Goal: Task Accomplishment & Management: Manage account settings

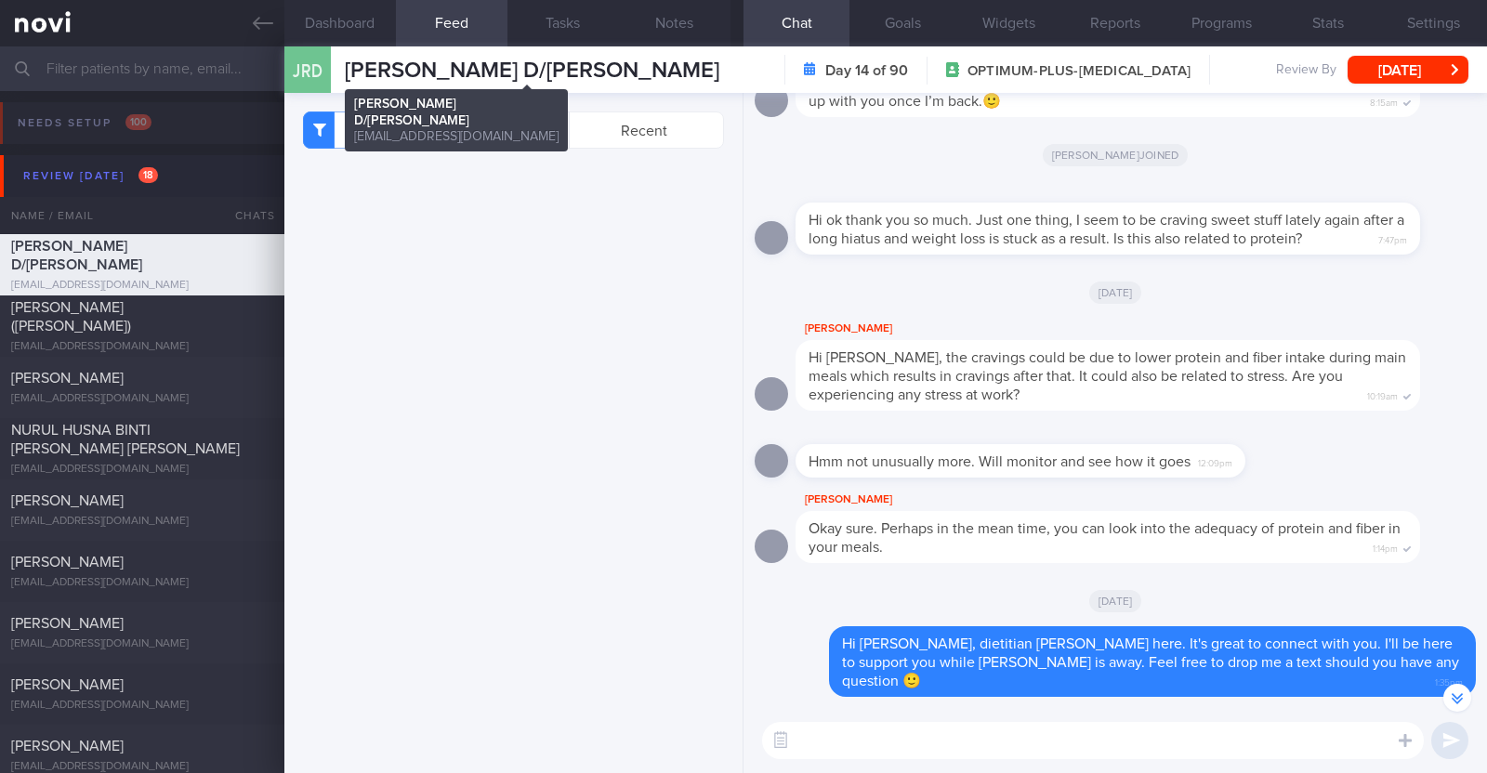
select select "8"
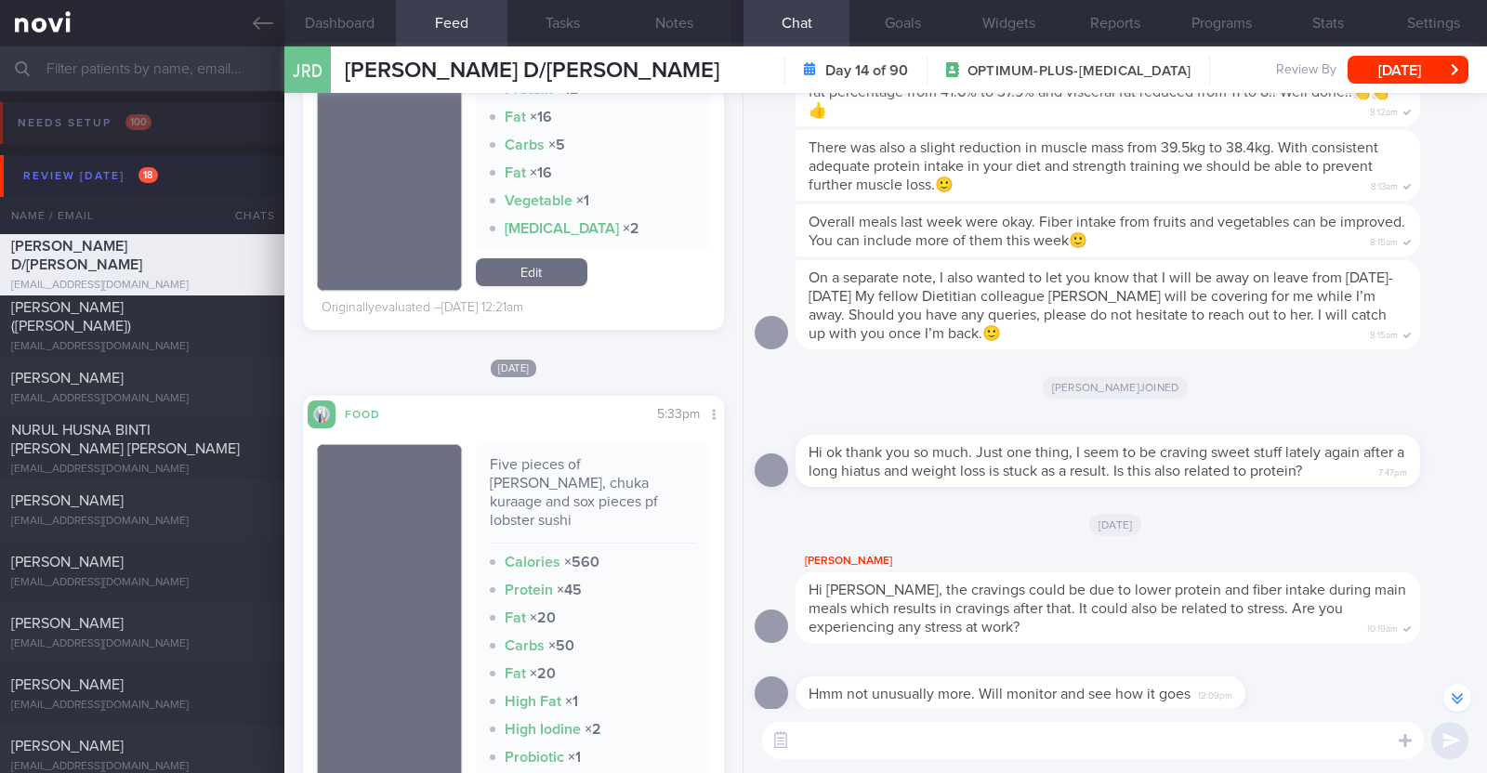
drag, startPoint x: 273, startPoint y: 25, endPoint x: 926, endPoint y: 167, distance: 667.7
click at [273, 25] on link at bounding box center [142, 23] width 284 height 46
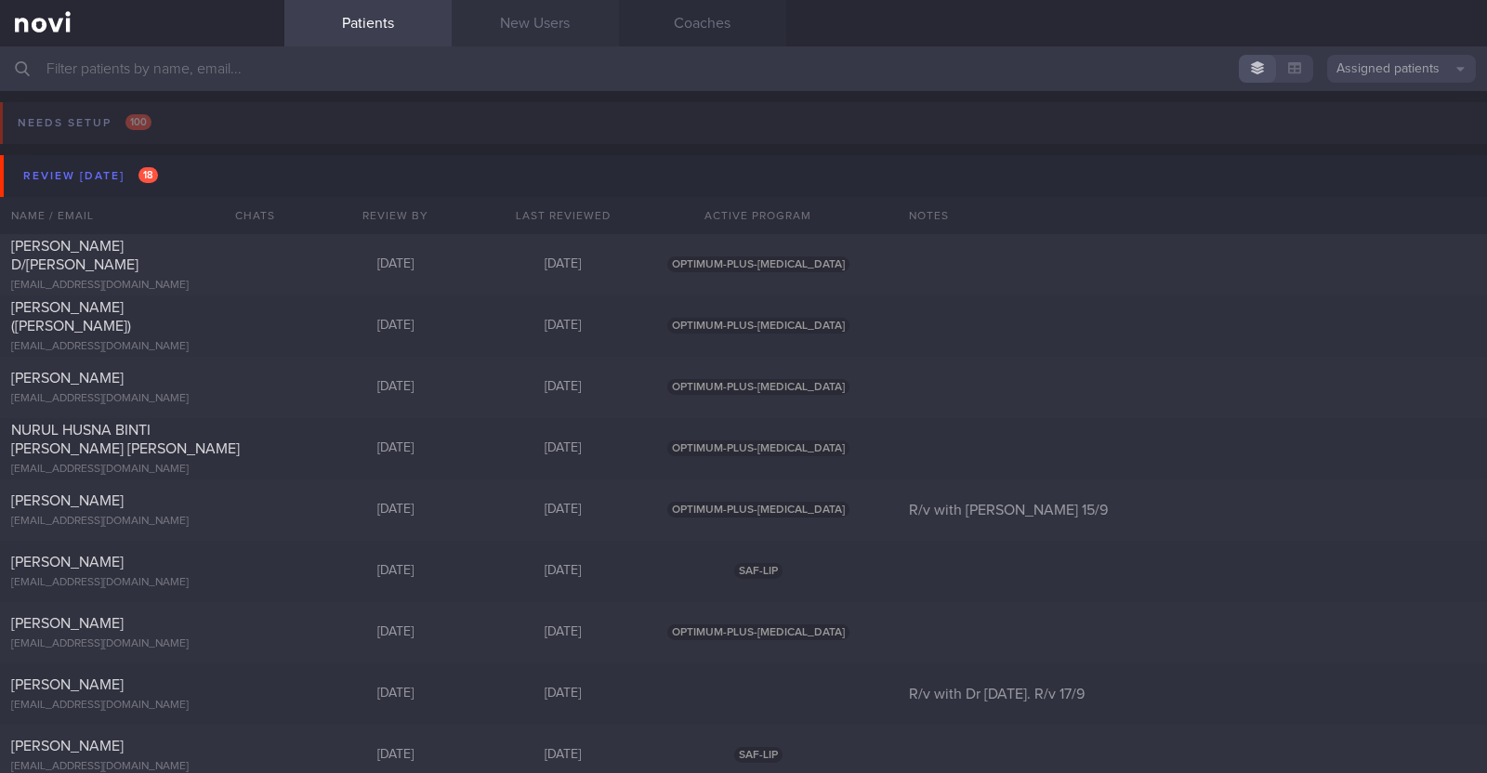
click at [551, 34] on link "New Users" at bounding box center [535, 23] width 167 height 46
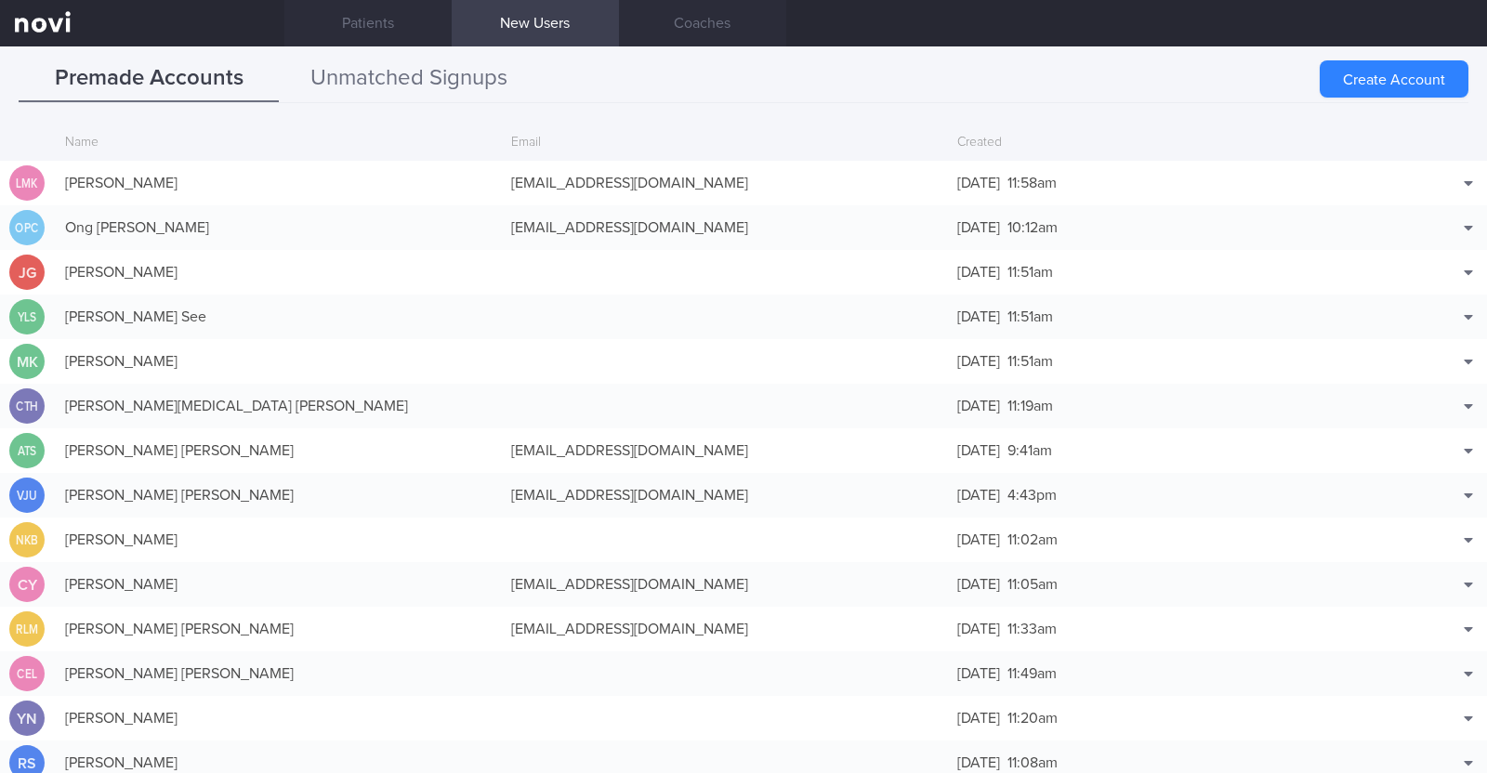
click at [444, 95] on button "Unmatched Signups" at bounding box center [409, 79] width 260 height 46
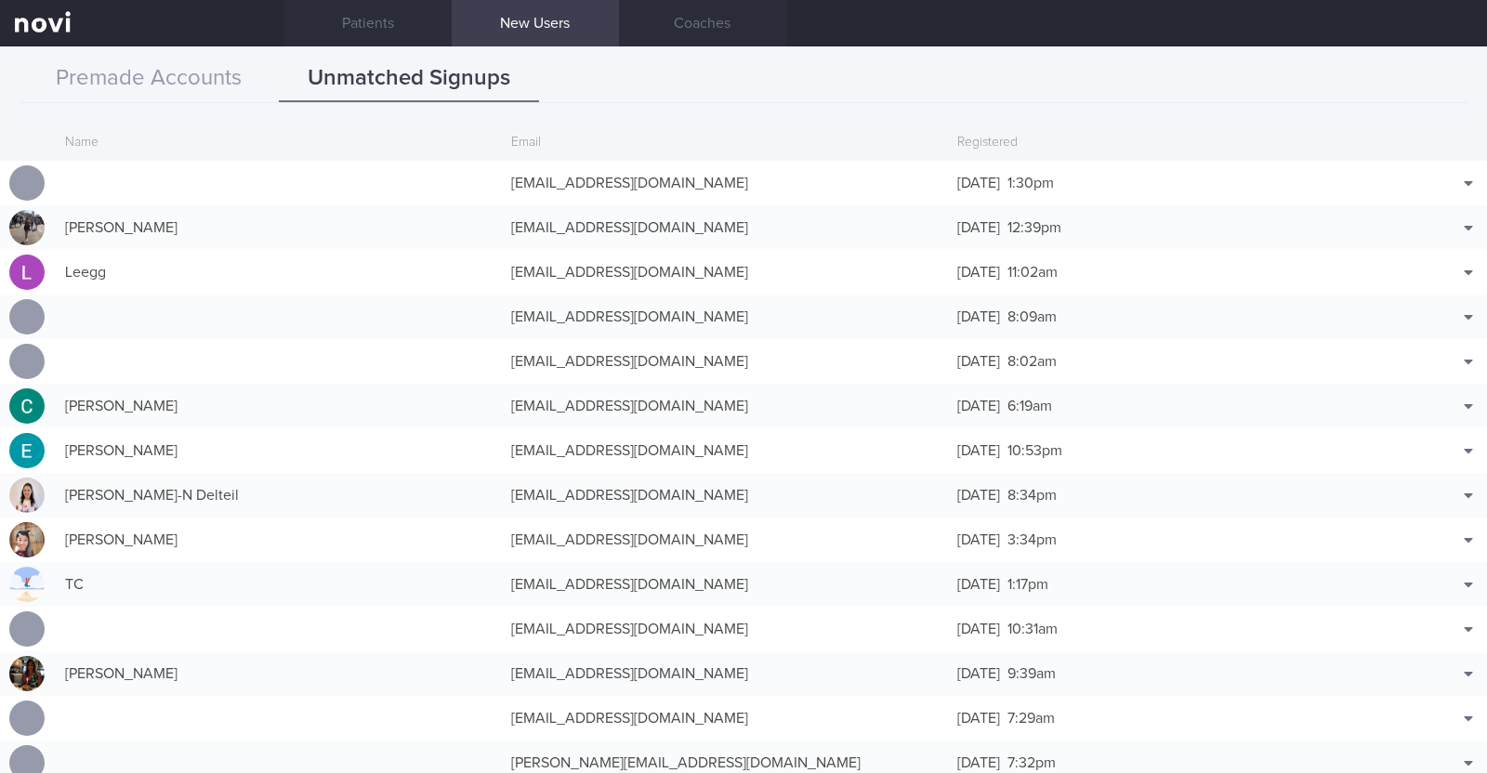
scroll to position [88, 0]
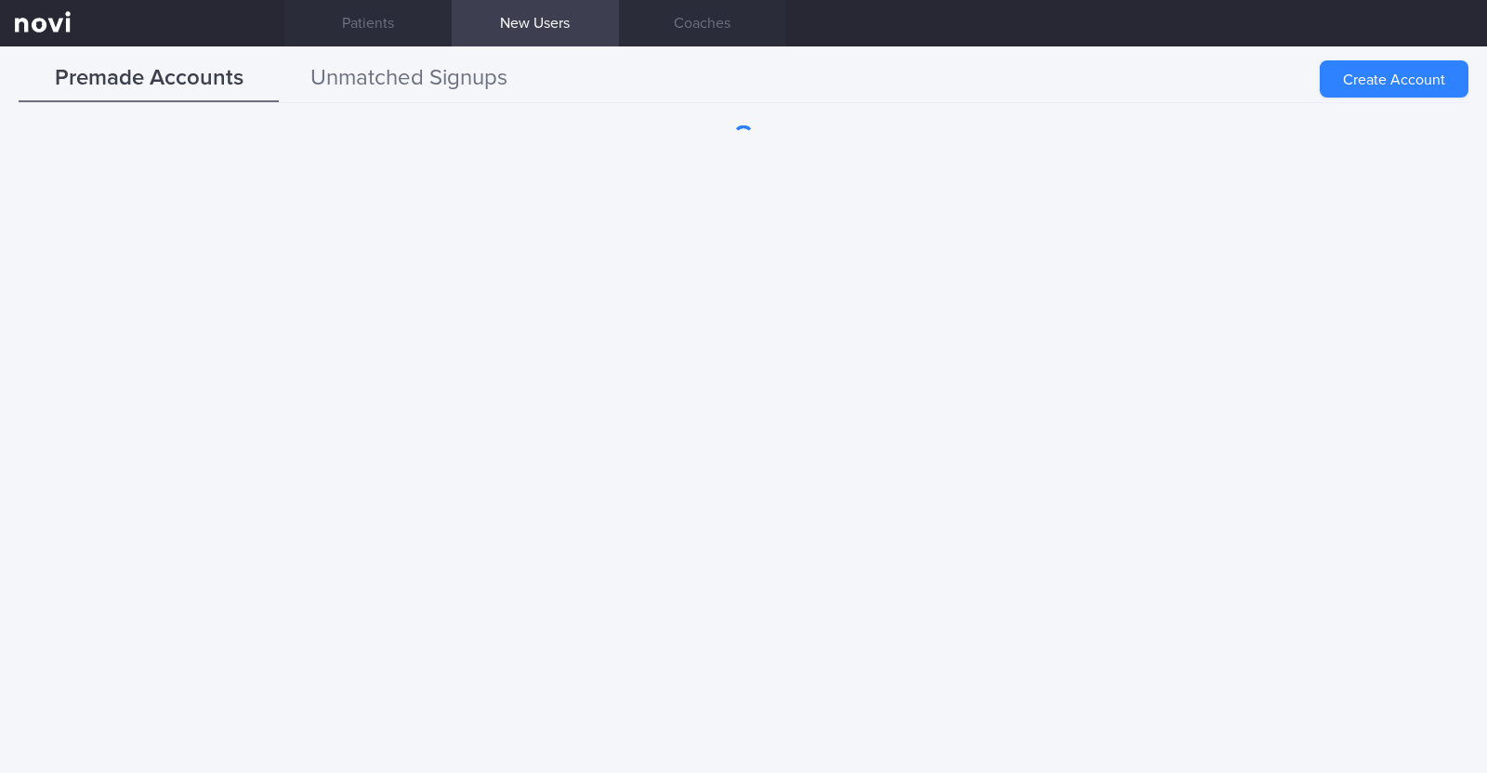
click at [464, 70] on button "Unmatched Signups" at bounding box center [409, 79] width 260 height 46
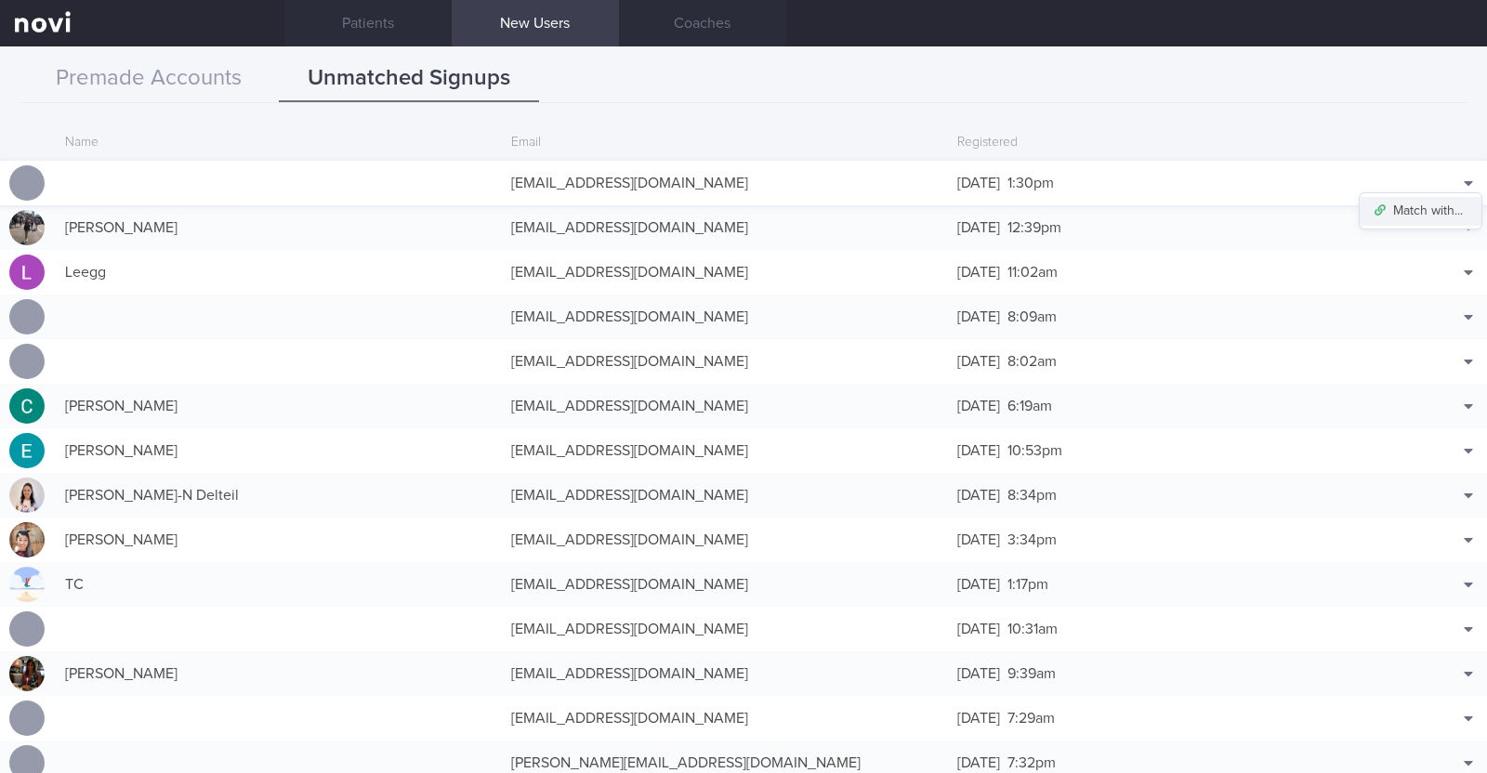
click at [1431, 202] on button "Match with..." at bounding box center [1421, 211] width 122 height 28
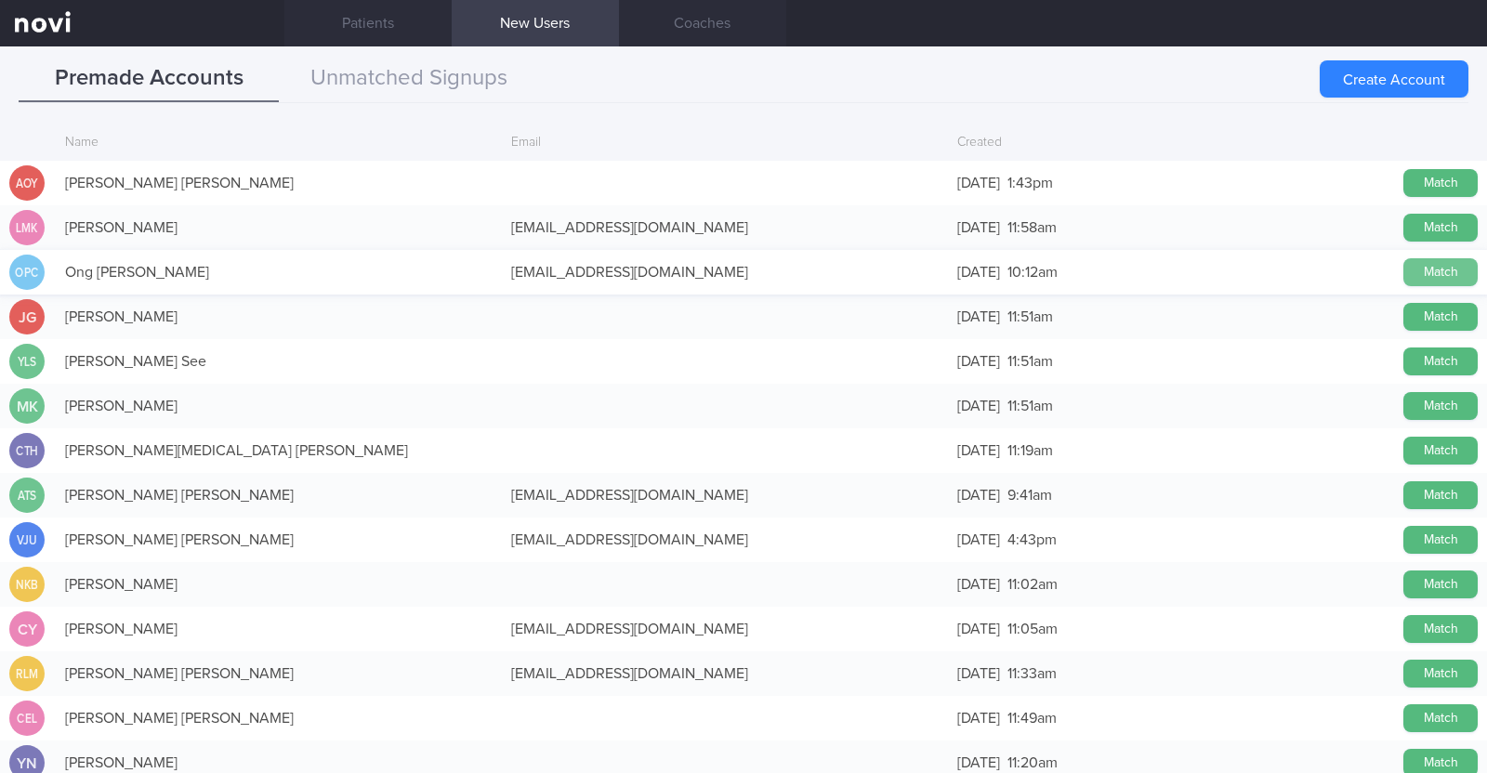
click at [1427, 276] on button "Match" at bounding box center [1440, 272] width 74 height 28
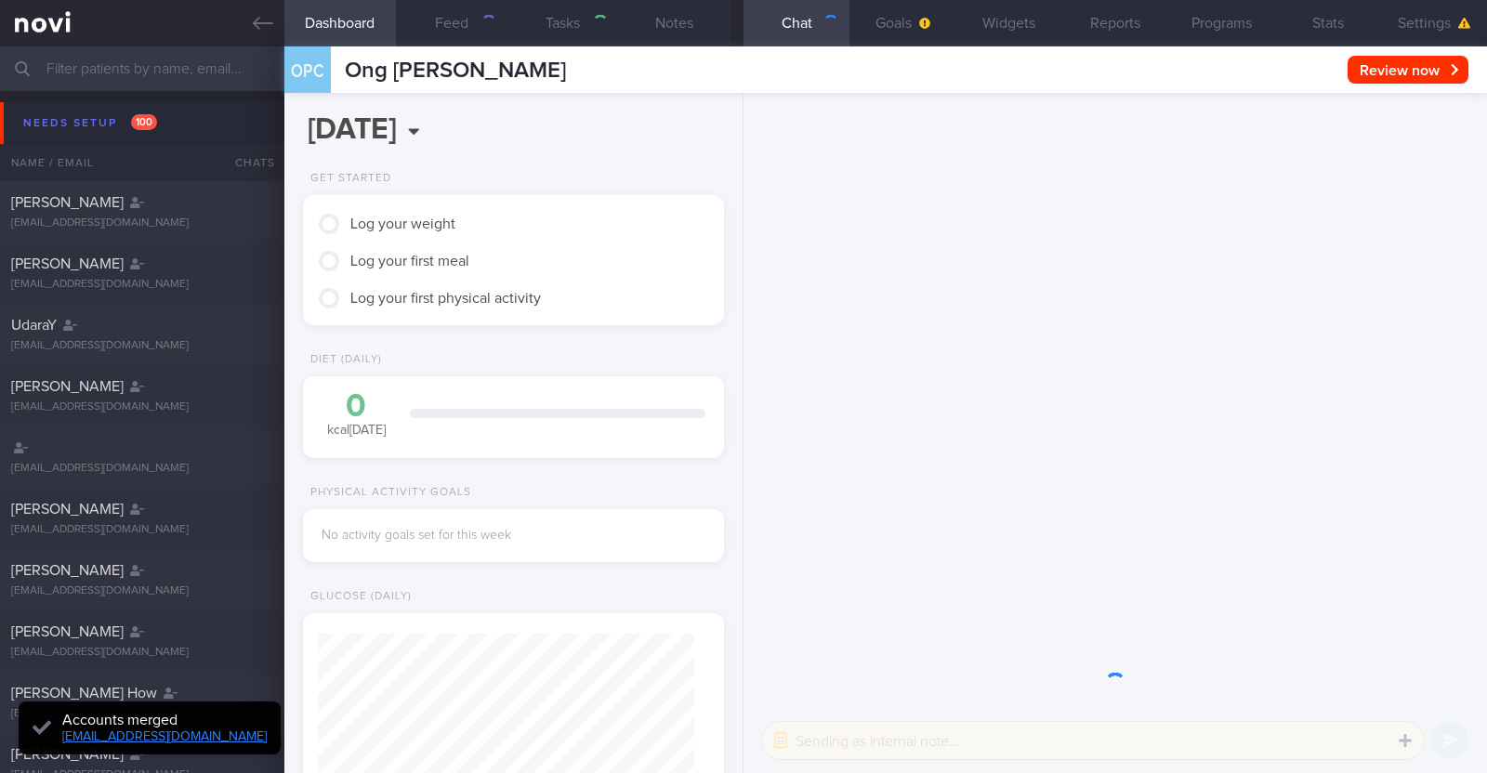
scroll to position [185, 370]
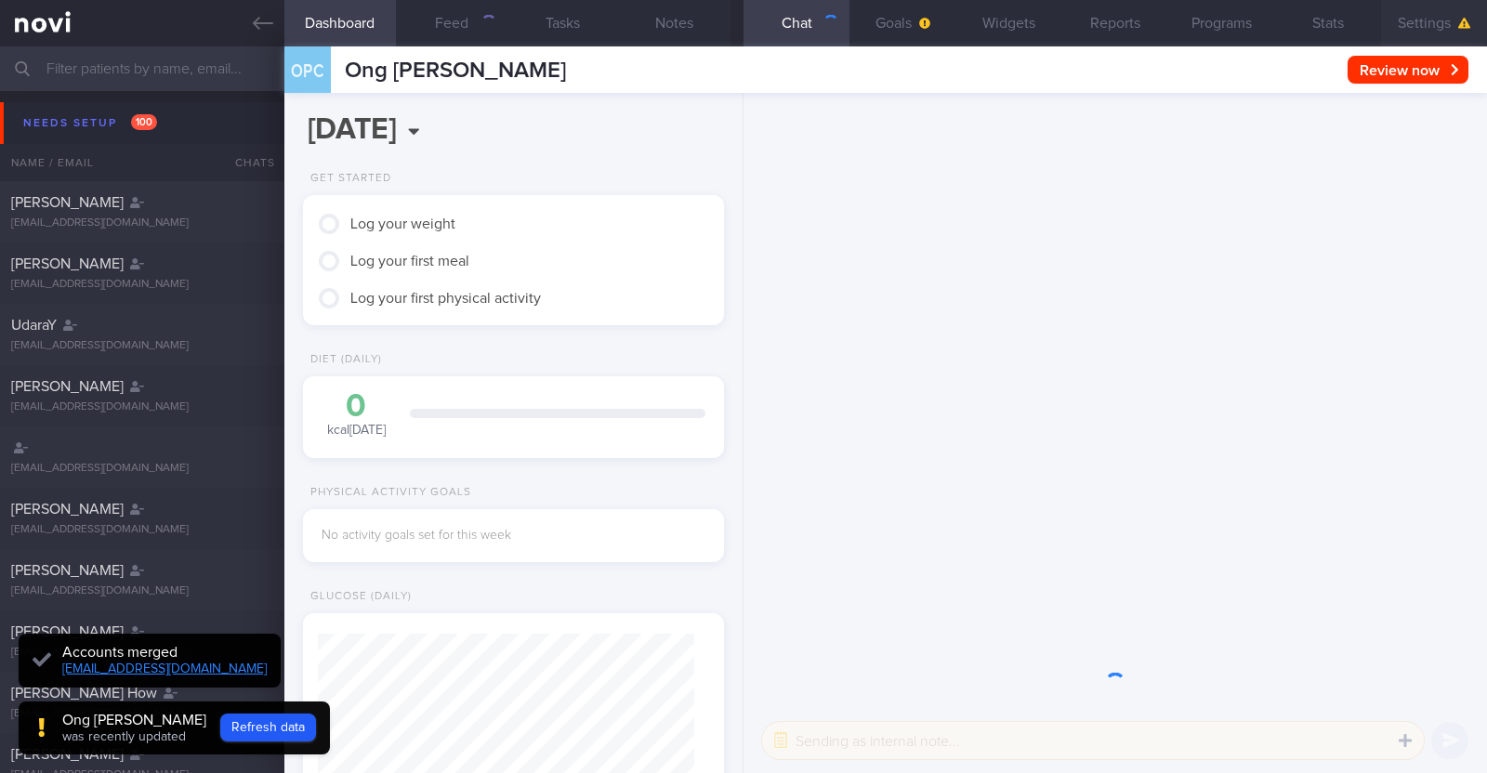
click at [1425, 30] on button "Settings" at bounding box center [1434, 23] width 106 height 46
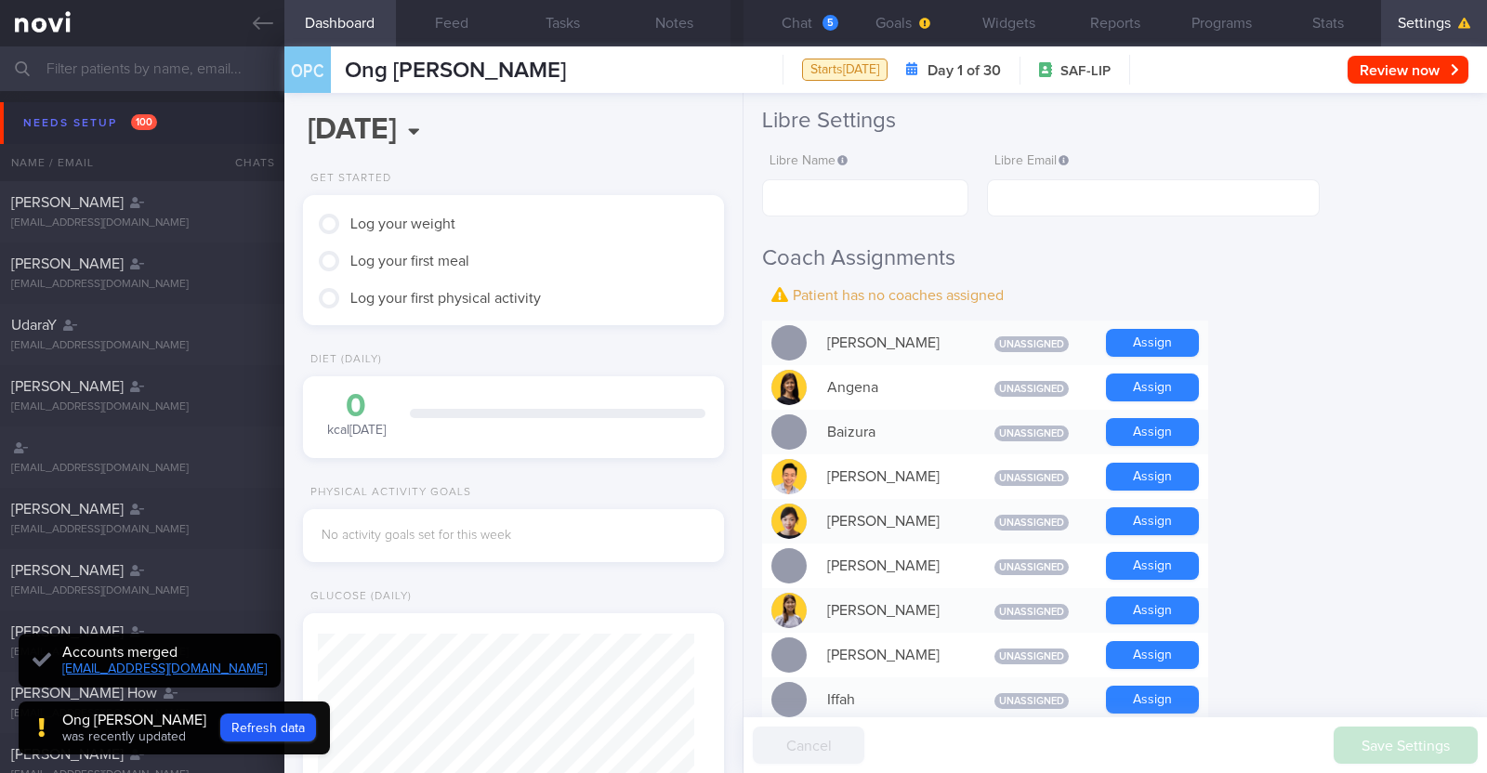
scroll to position [-154, 0]
click at [1190, 527] on button "Assign" at bounding box center [1152, 521] width 93 height 28
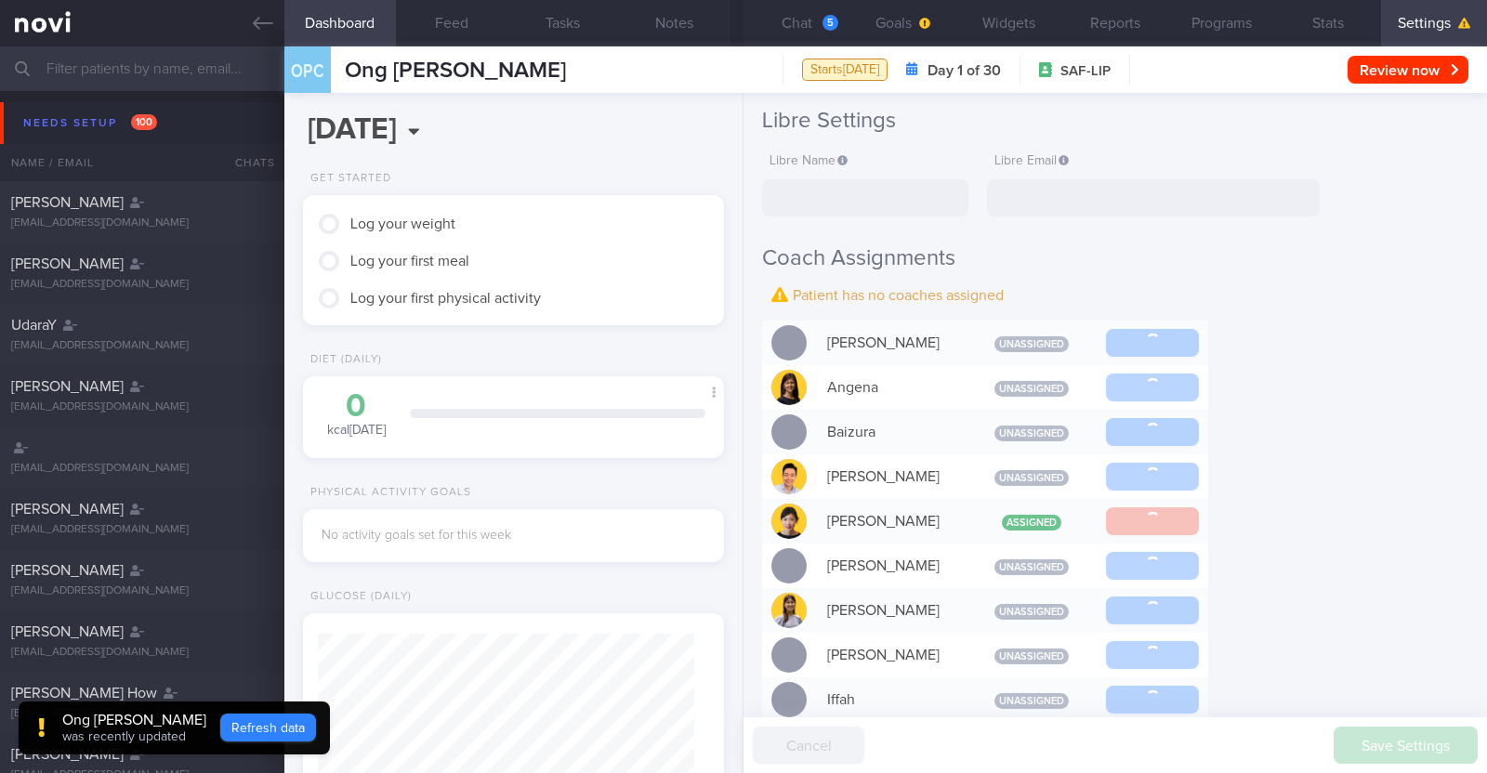
click at [231, 727] on button "Refresh data" at bounding box center [268, 728] width 96 height 28
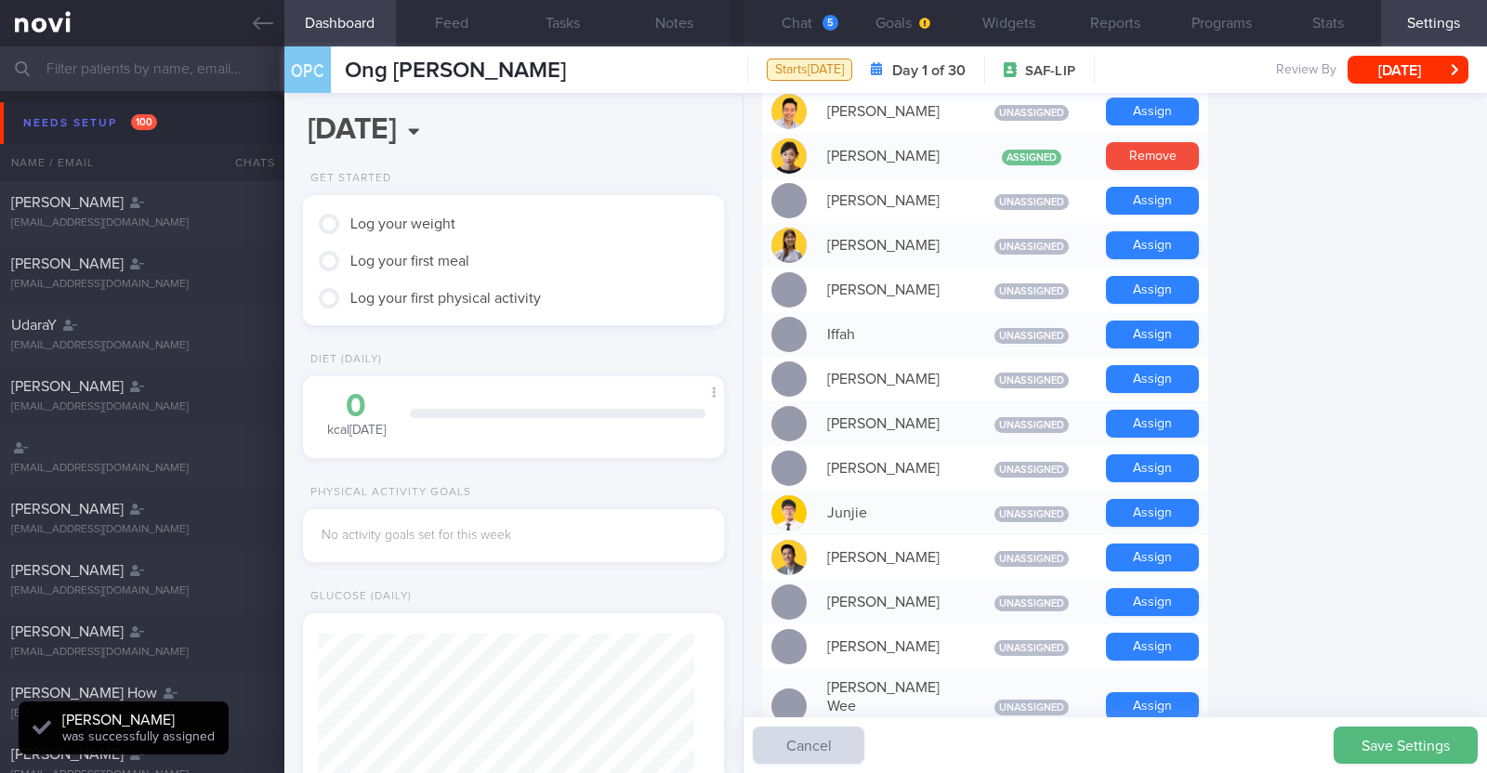
scroll to position [657, 0]
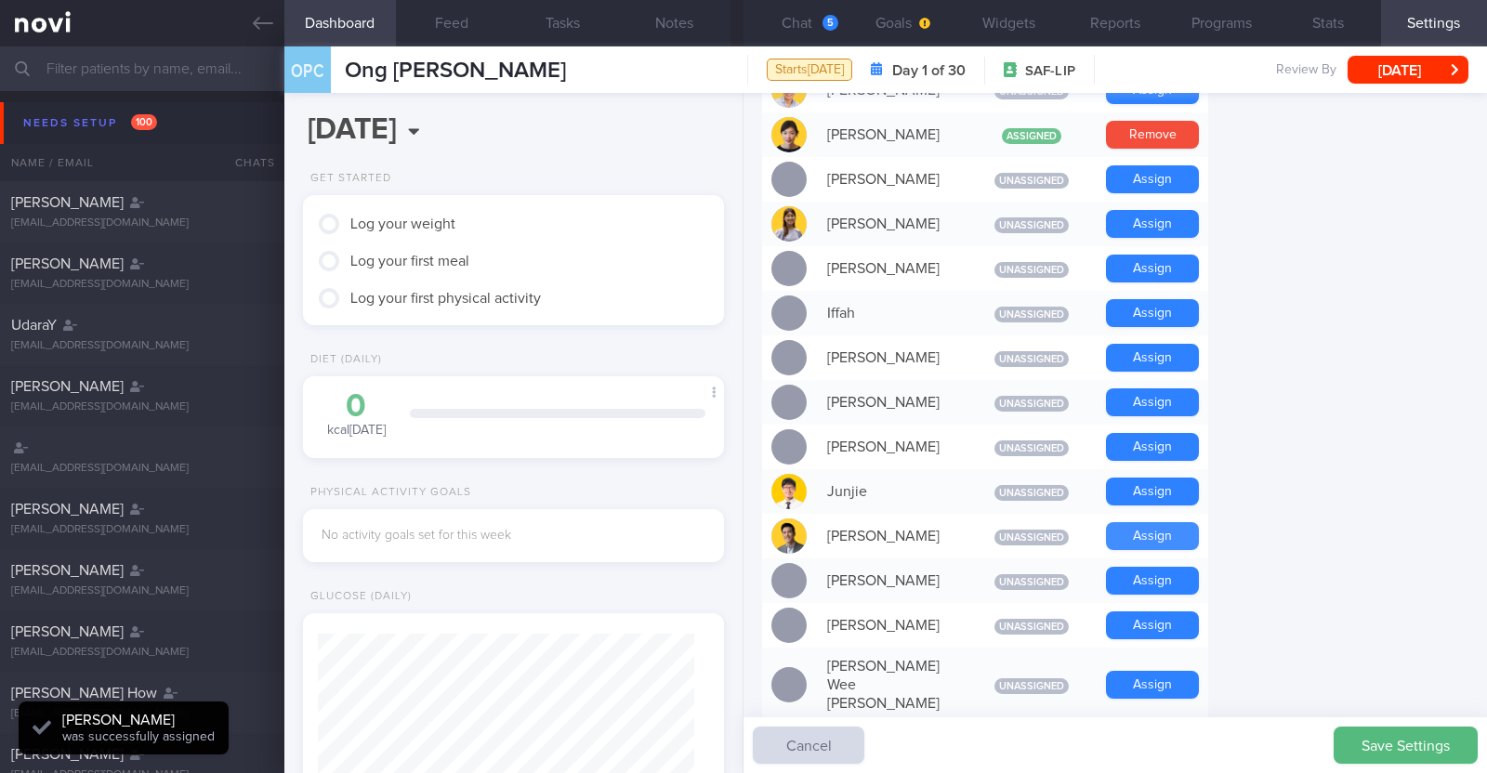
click at [1171, 543] on button "Assign" at bounding box center [1152, 536] width 93 height 28
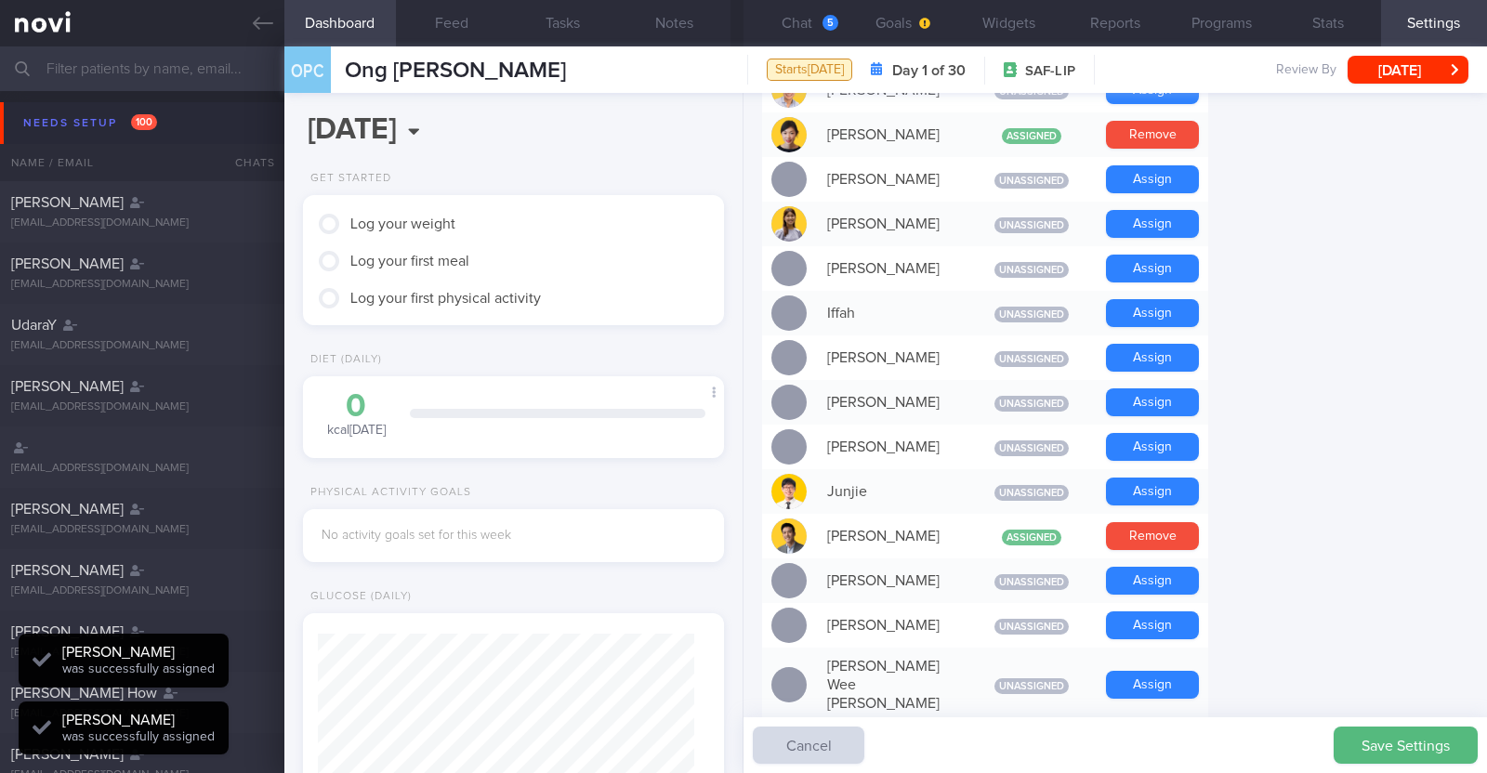
scroll to position [188, 376]
click at [1397, 743] on button "Save Settings" at bounding box center [1406, 745] width 144 height 37
click at [805, 25] on button "Chat 5" at bounding box center [796, 23] width 106 height 46
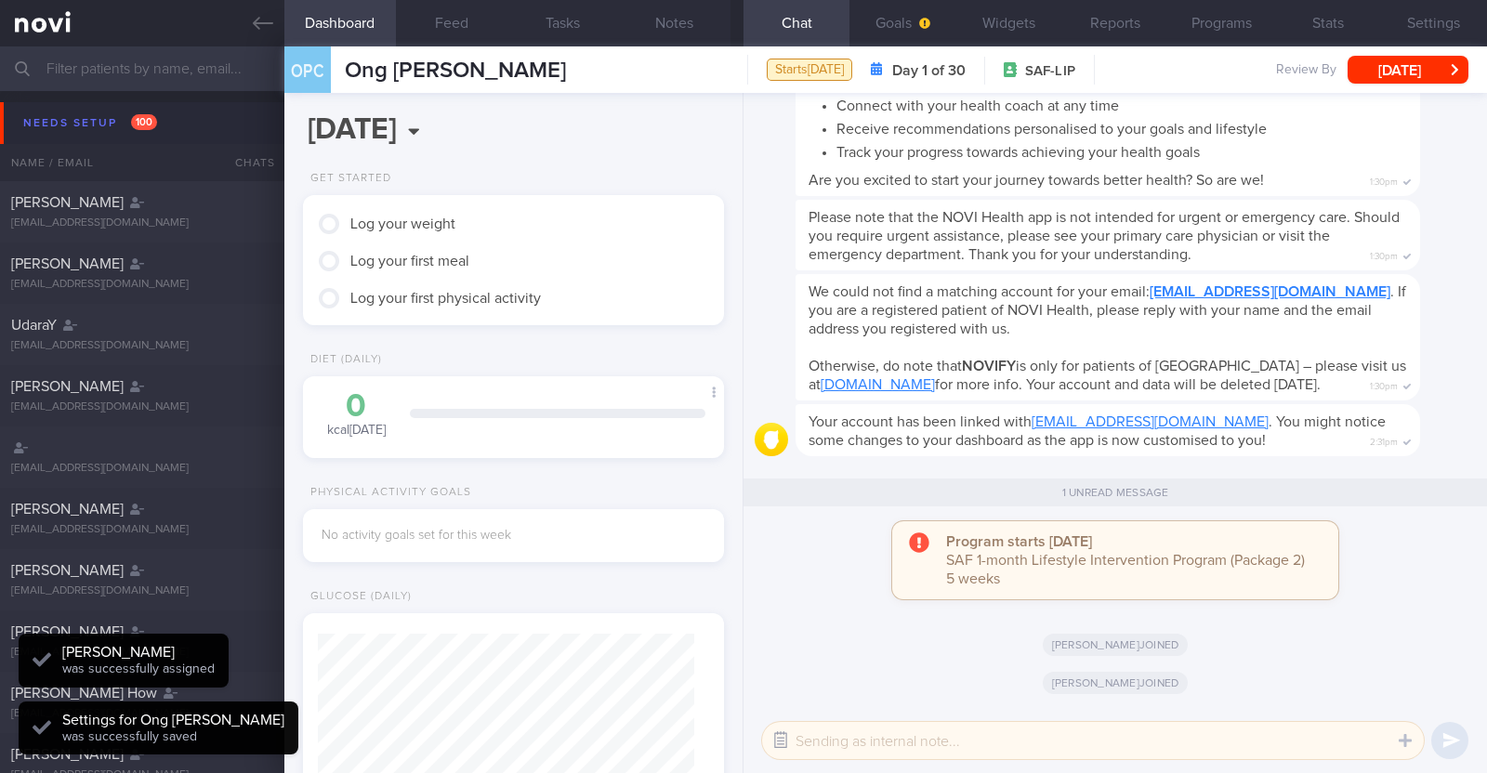
click at [767, 741] on button "button" at bounding box center [780, 740] width 33 height 33
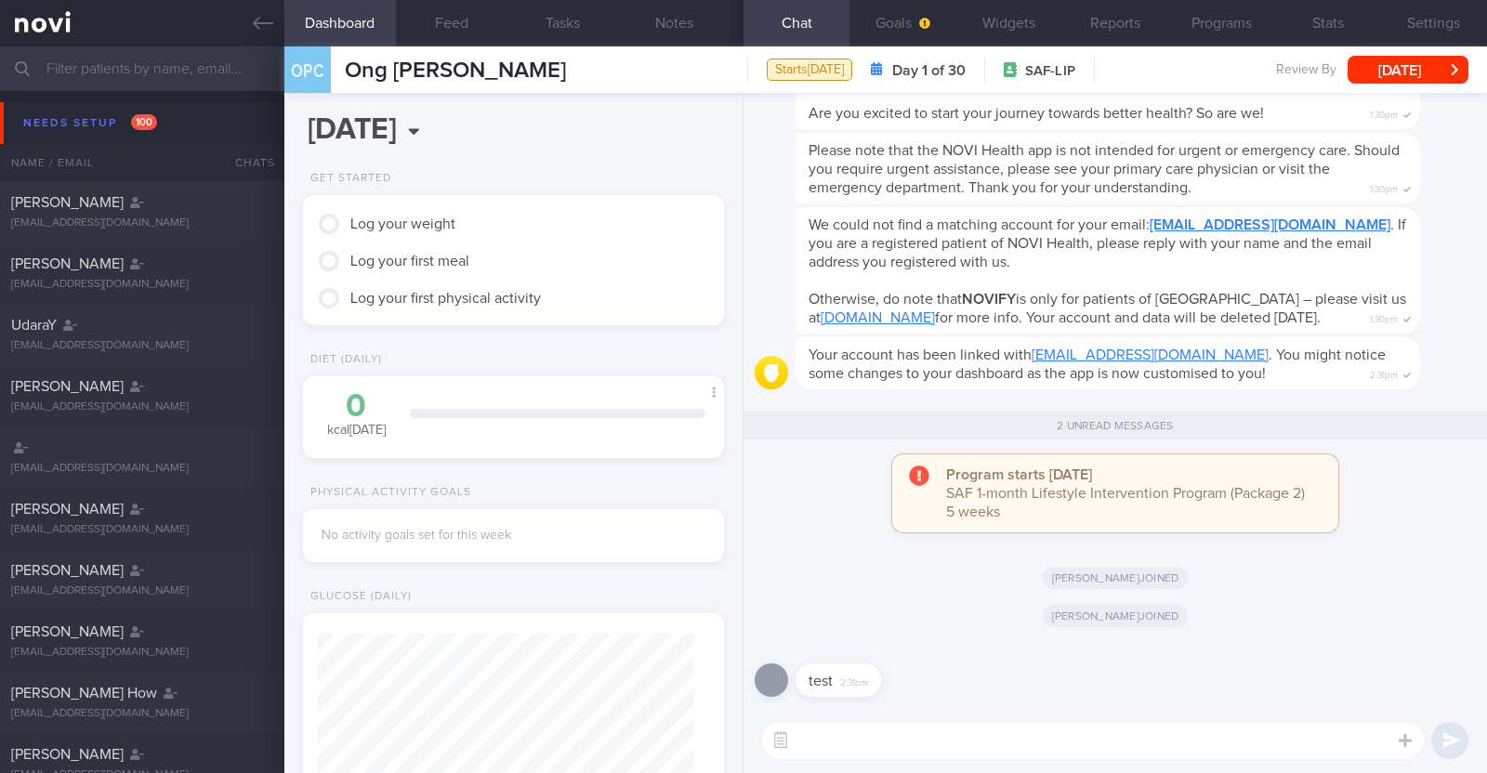
click at [912, 739] on textarea at bounding box center [1093, 740] width 662 height 37
type textarea "Hi:)"
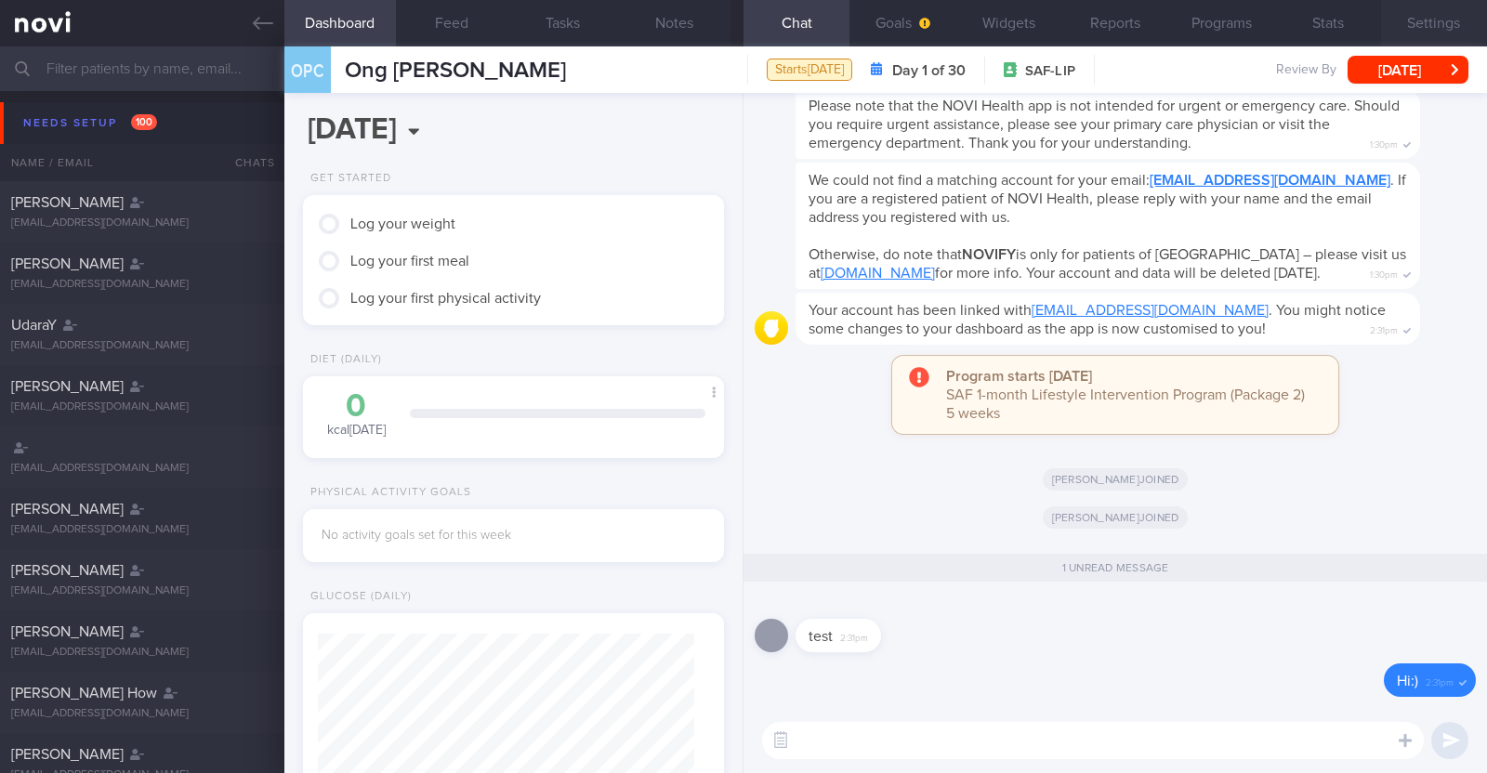
click at [1465, 28] on button "Settings" at bounding box center [1434, 23] width 106 height 46
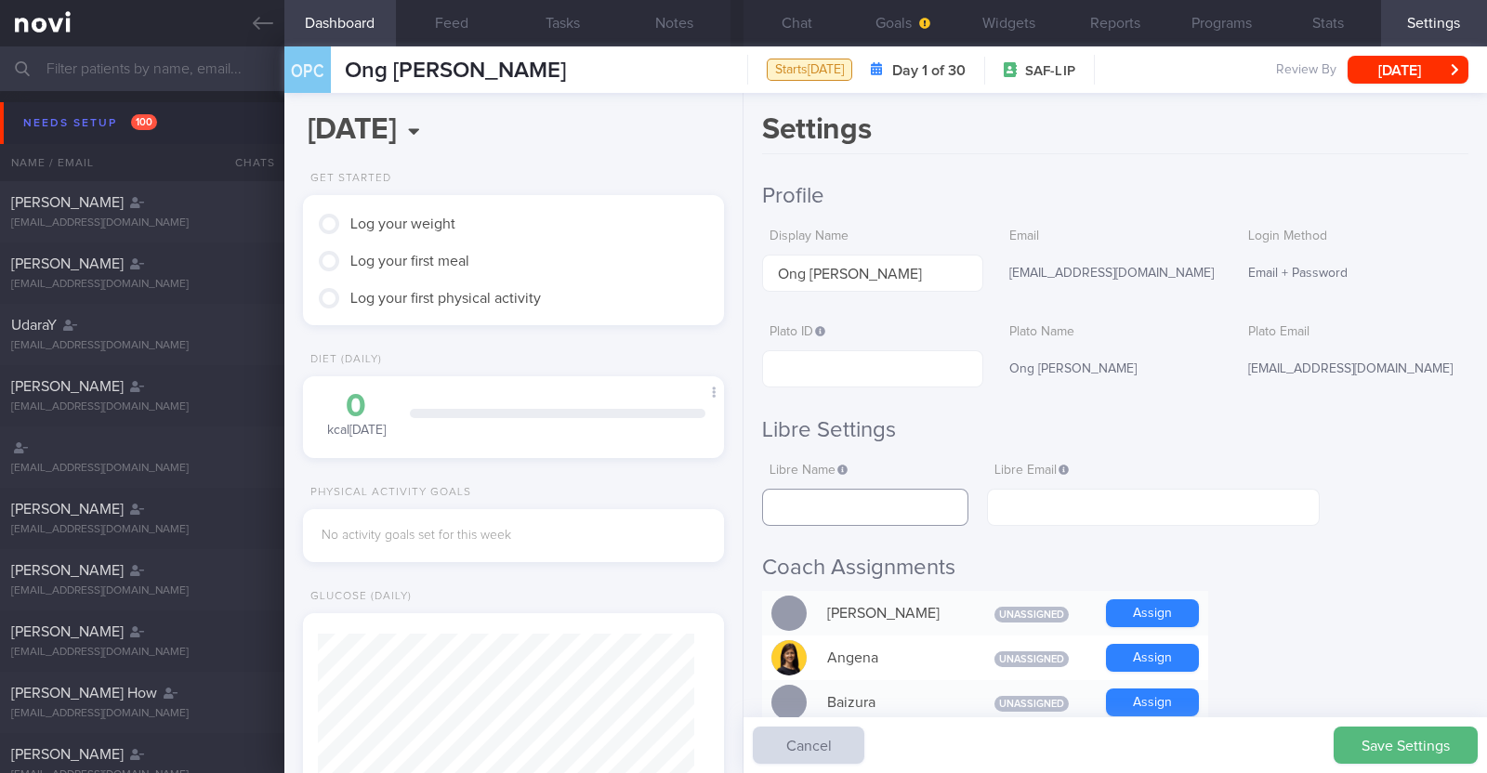
click at [914, 508] on input "text" at bounding box center [865, 507] width 206 height 37
type input "Ong [PERSON_NAME]"
click at [1134, 506] on input "text" at bounding box center [1153, 507] width 333 height 37
drag, startPoint x: 1166, startPoint y: 272, endPoint x: 990, endPoint y: 273, distance: 176.6
click at [990, 273] on div "Display Name Ong Peck Cheong Email ongpeckcheong@gmail.com Login Method Email +…" at bounding box center [1115, 255] width 706 height 73
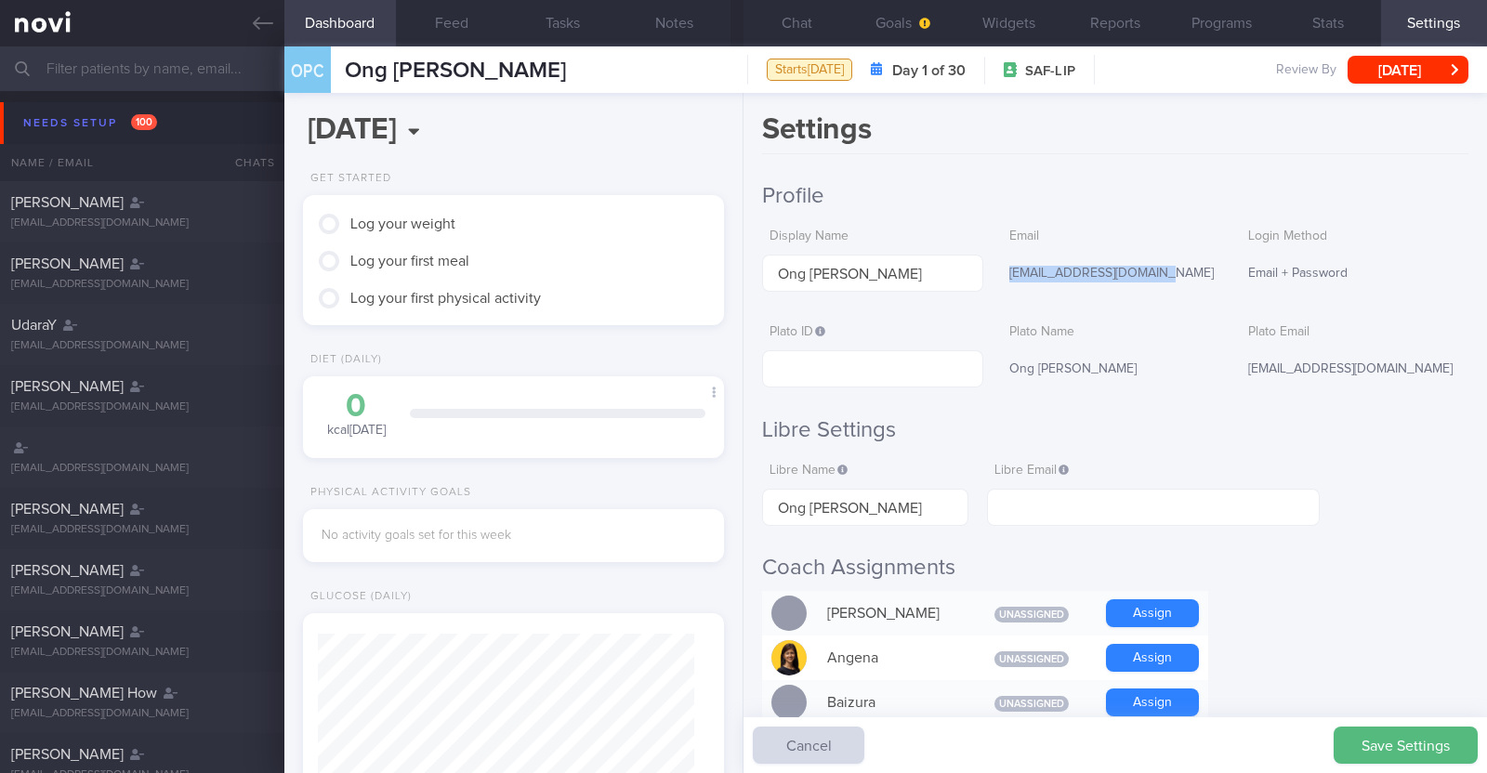
copy div "[EMAIL_ADDRESS][DOMAIN_NAME]"
click at [1198, 508] on input "text" at bounding box center [1153, 507] width 333 height 37
paste input "[EMAIL_ADDRESS][DOMAIN_NAME]"
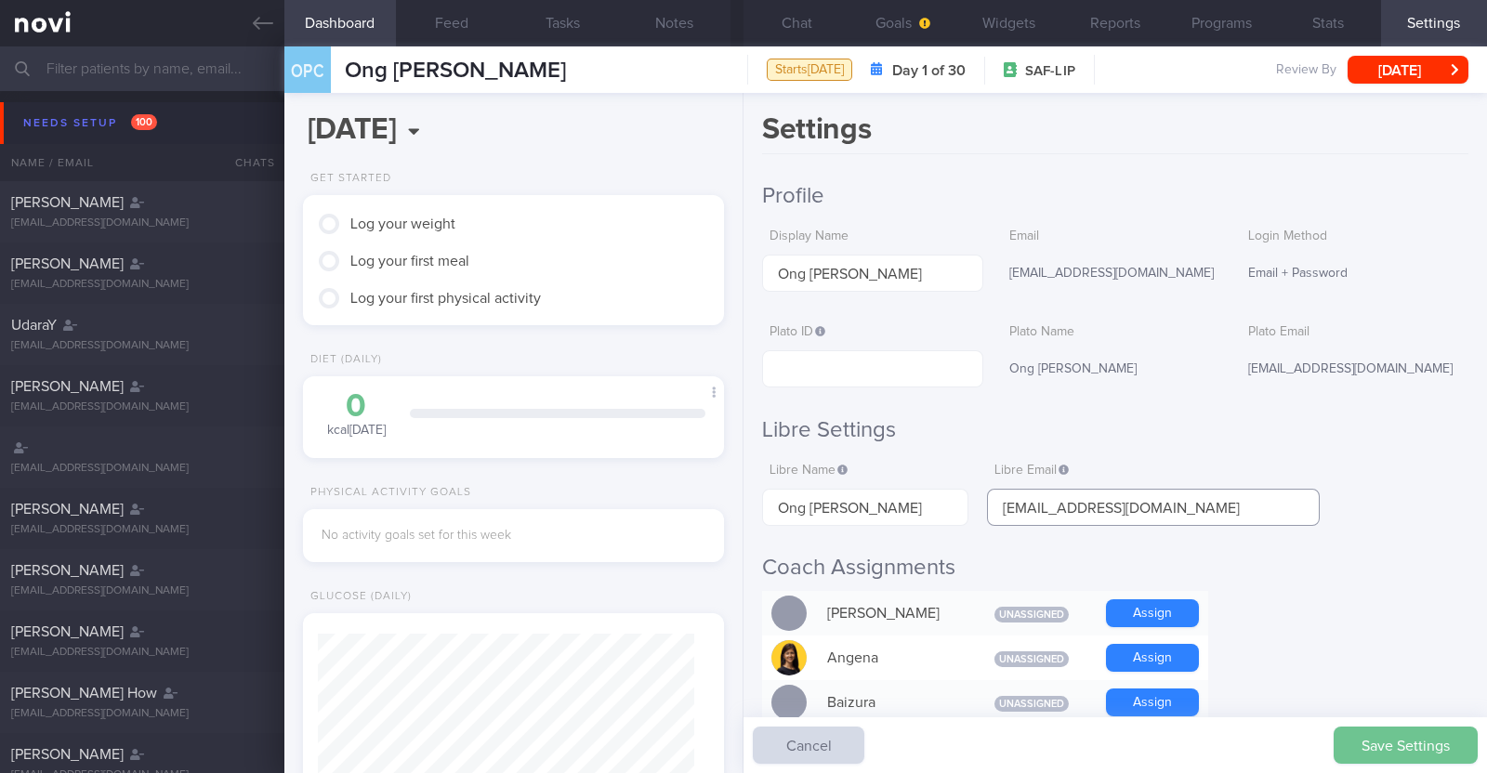
type input "[EMAIL_ADDRESS][DOMAIN_NAME]"
click at [1436, 731] on button "Save Settings" at bounding box center [1406, 745] width 144 height 37
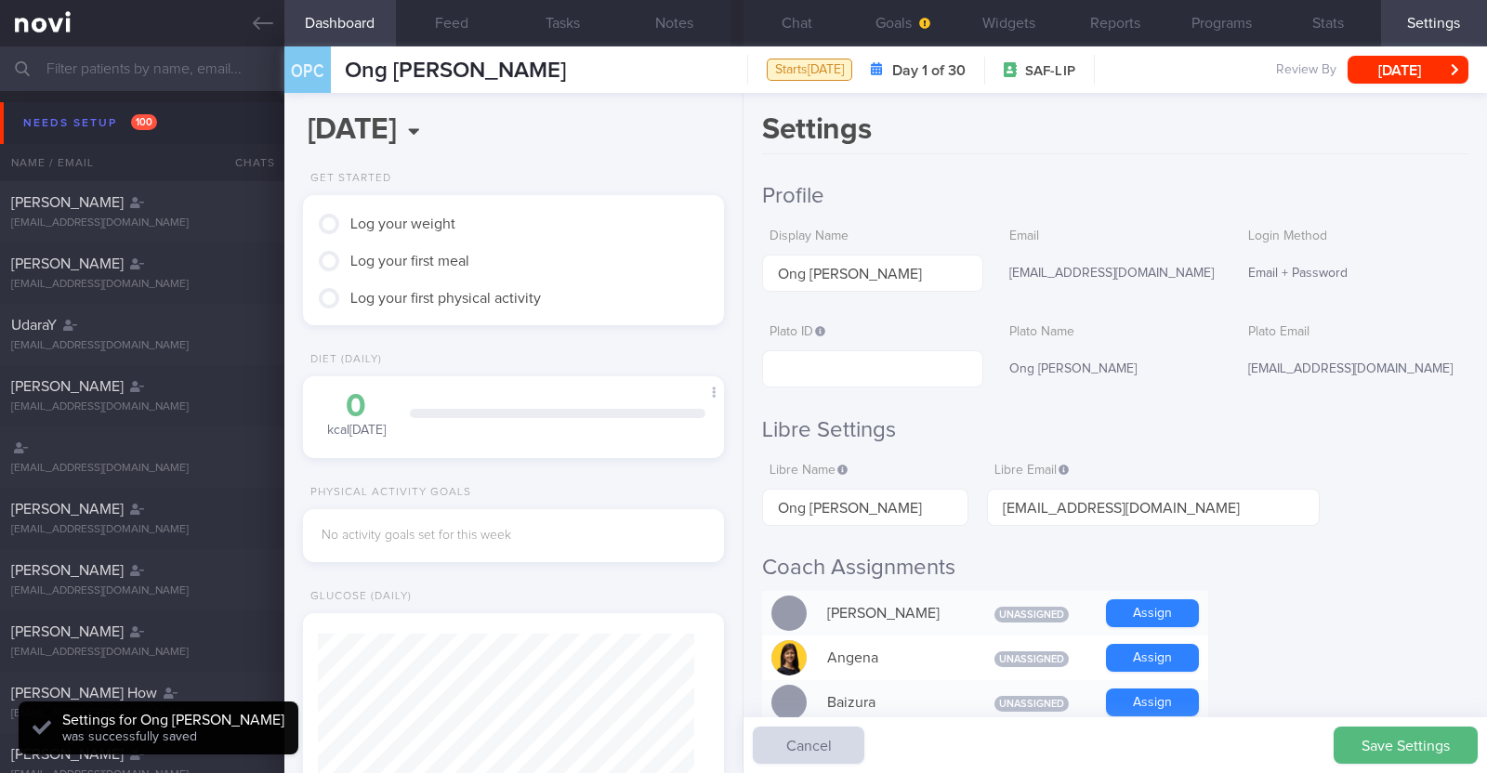
scroll to position [188, 376]
